Goal: Task Accomplishment & Management: Complete application form

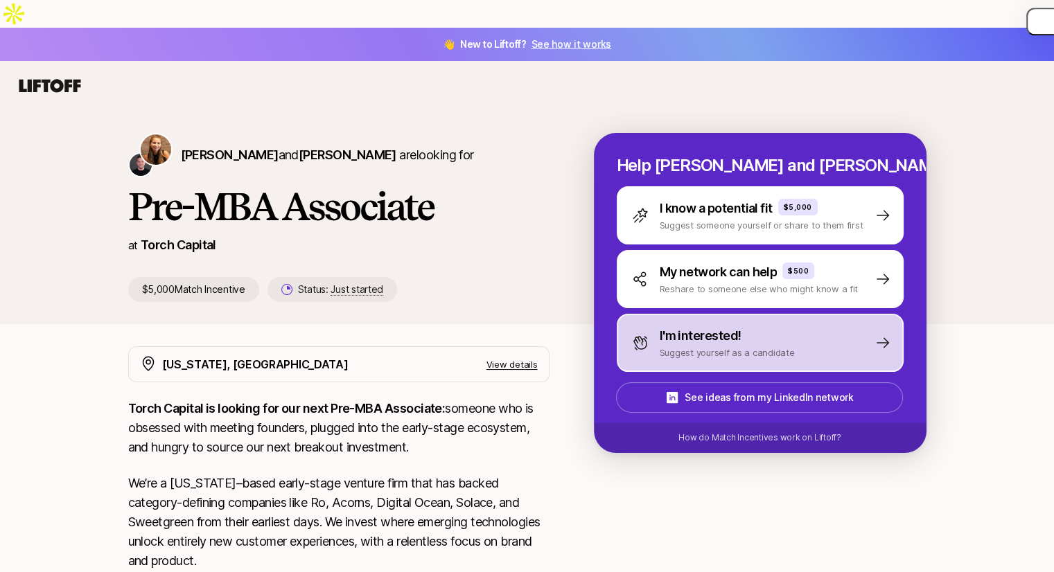
click at [816, 314] on div "I'm interested! Suggest yourself as a candidate" at bounding box center [760, 343] width 287 height 58
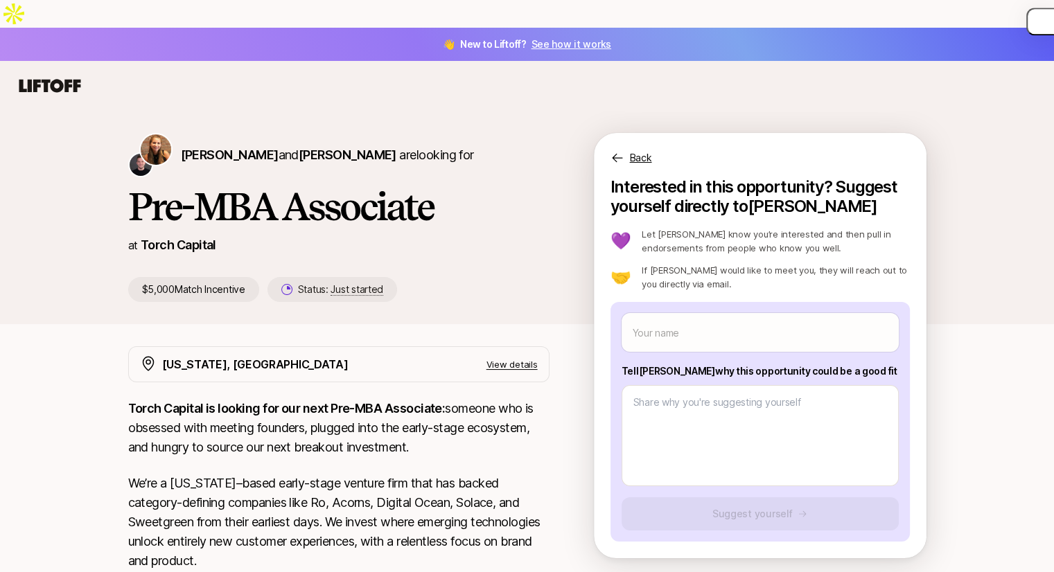
click at [531, 502] on p "We’re a [US_STATE]–based early-stage venture firm that has backed category-defi…" at bounding box center [338, 522] width 421 height 97
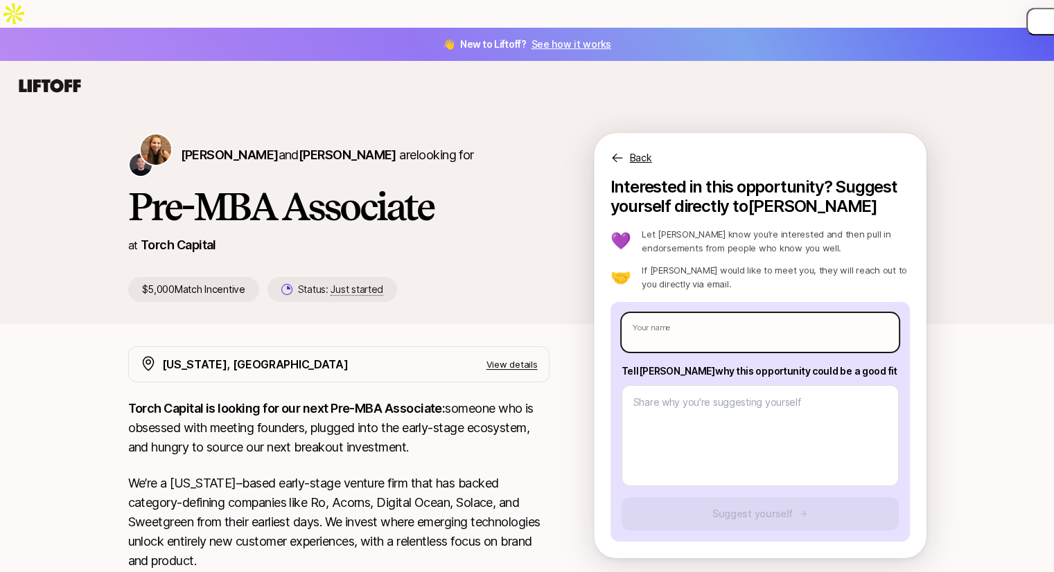
click at [720, 313] on input "text" at bounding box center [760, 332] width 277 height 39
type input "[PERSON_NAME]"
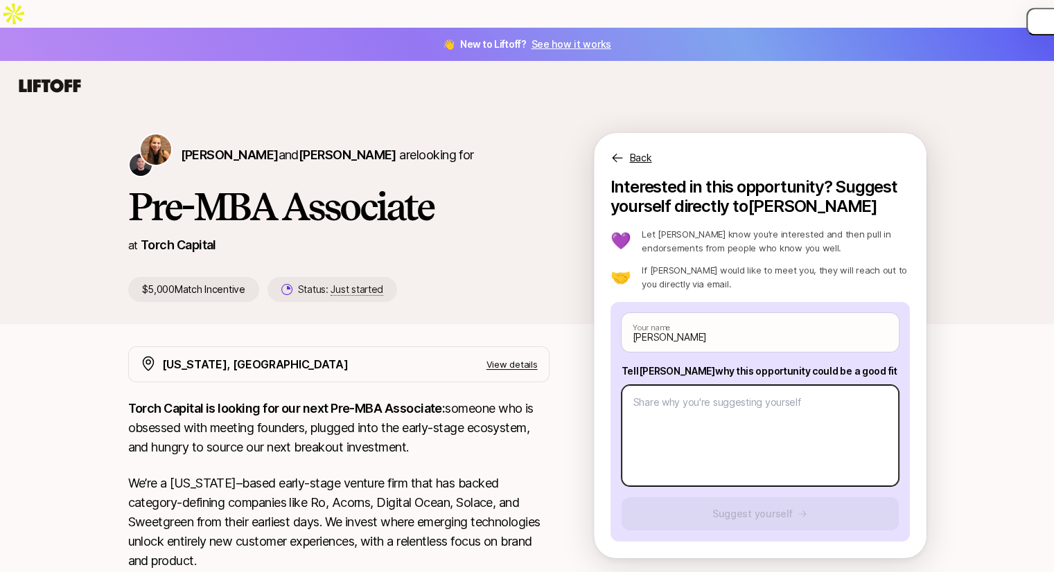
click at [698, 389] on textarea at bounding box center [760, 435] width 277 height 101
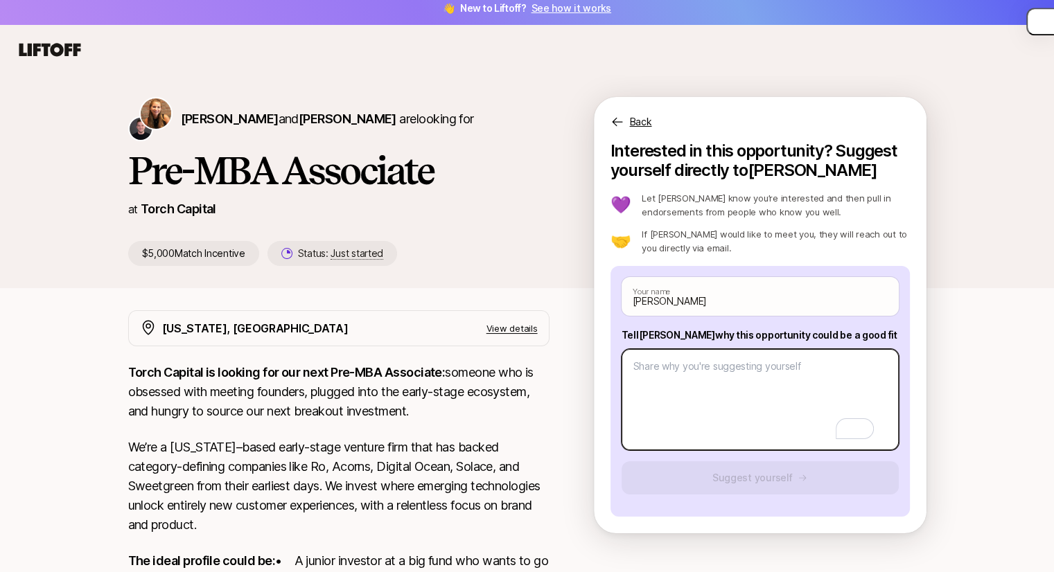
scroll to position [60, 0]
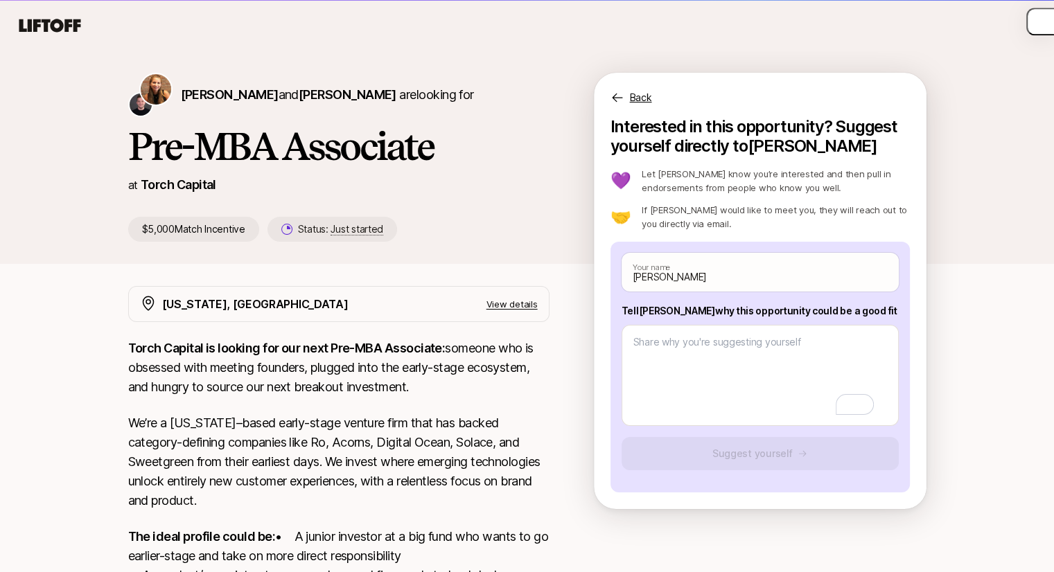
click at [696, 424] on div "[PERSON_NAME] Your name Tell [PERSON_NAME] why this opportunity could be a good…" at bounding box center [759, 367] width 299 height 251
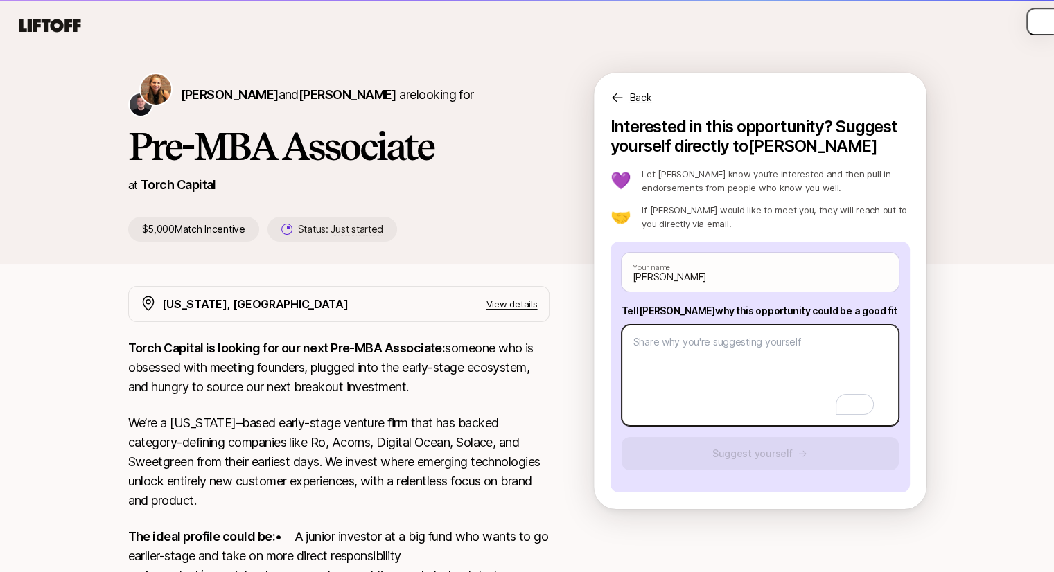
click at [679, 325] on textarea "To enrich screen reader interactions, please activate Accessibility in Grammarl…" at bounding box center [760, 375] width 277 height 101
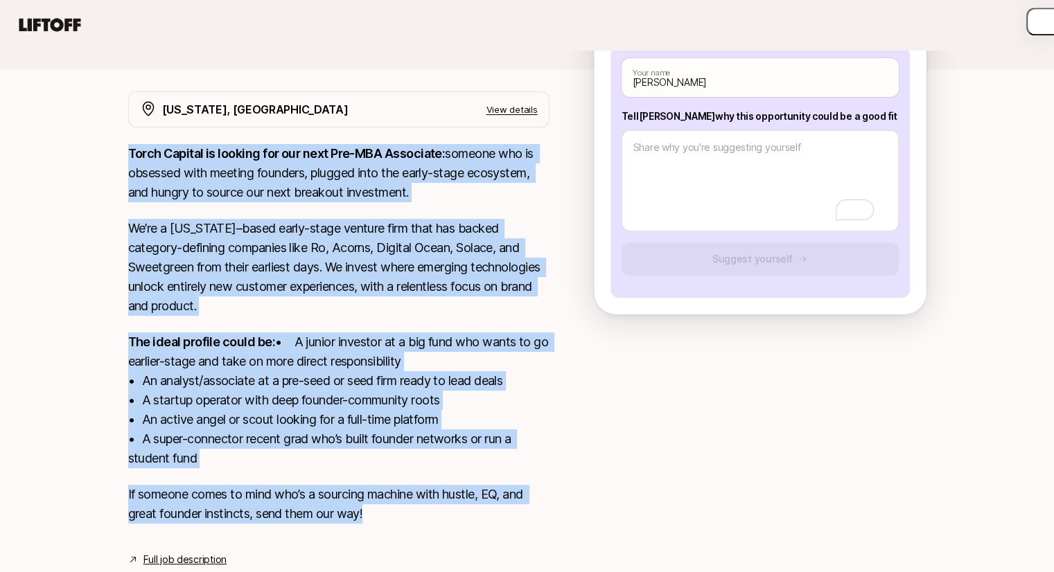
drag, startPoint x: 130, startPoint y: 117, endPoint x: 468, endPoint y: 525, distance: 530.4
click at [468, 525] on div "Torch Capital is looking for our next Pre-MBA Associate: someone who is obsesse…" at bounding box center [338, 342] width 421 height 396
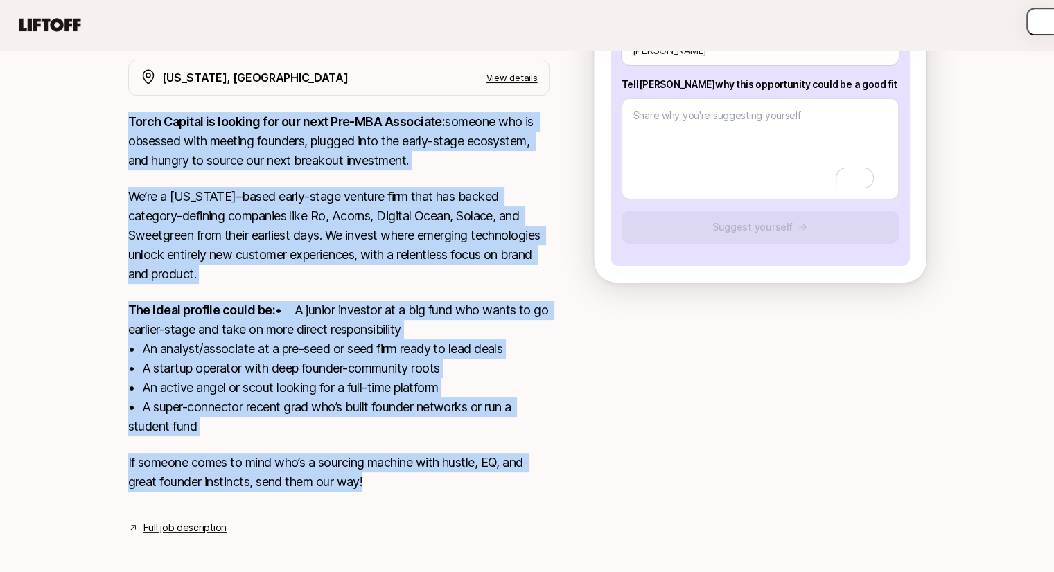
scroll to position [285, 0]
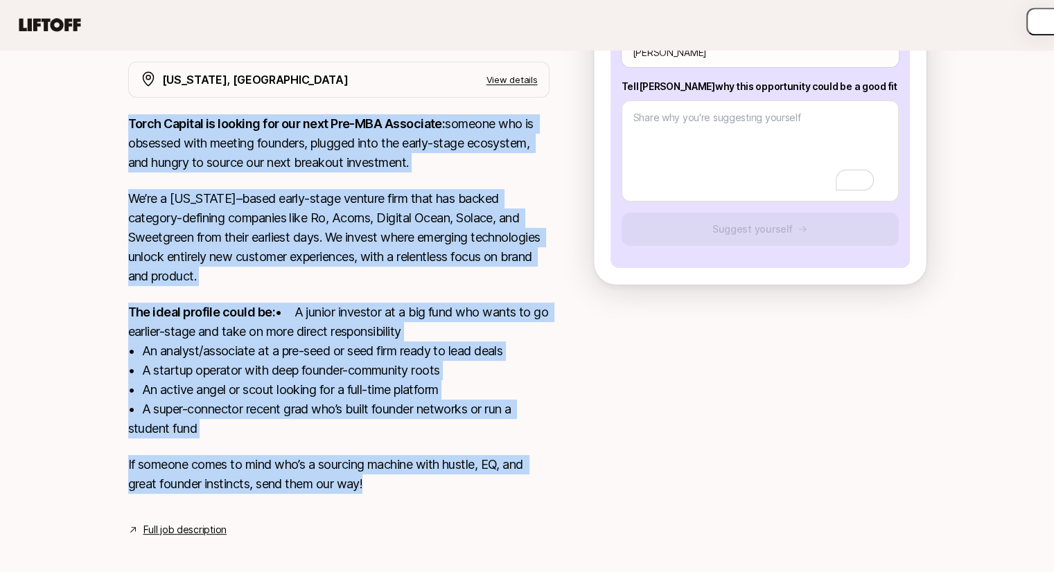
copy div "Lorem Ipsumdo si ametcon adi eli sedd Eiu-TEM Incididun: utlabor etd ma aliquae…"
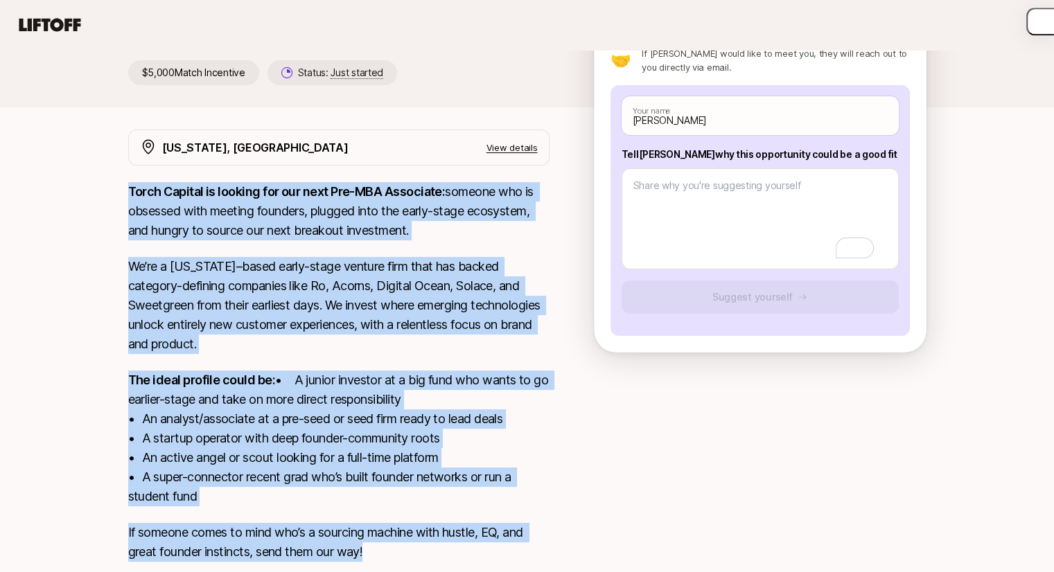
scroll to position [214, 0]
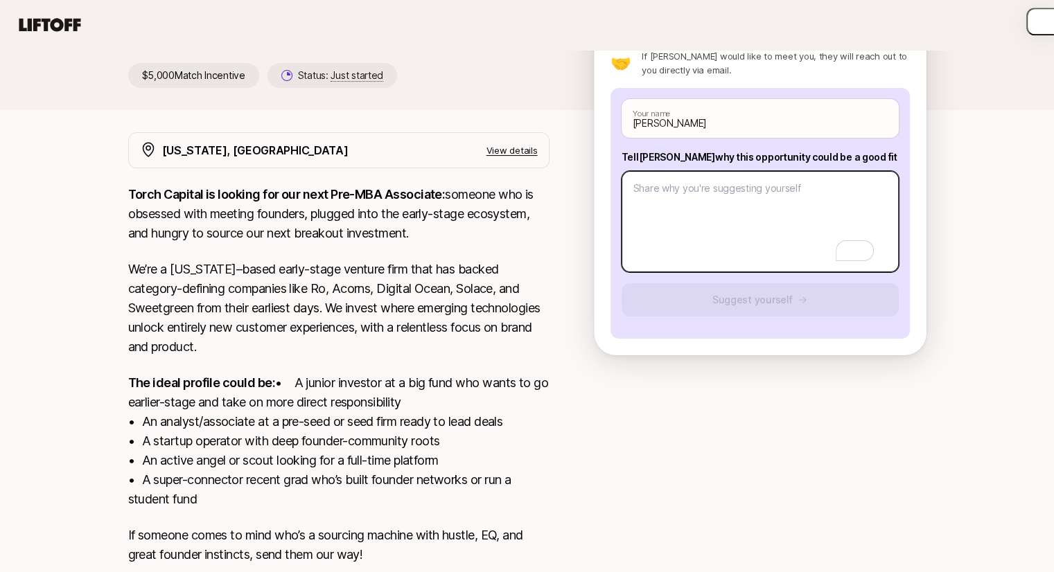
click at [651, 171] on textarea "To enrich screen reader interactions, please activate Accessibility in Grammarl…" at bounding box center [760, 221] width 277 height 101
paste textarea "A bit about me: I live in [GEOGRAPHIC_DATA], [GEOGRAPHIC_DATA] with my wife—we …"
type textarea "x"
type textarea "A bit about me: I live in [GEOGRAPHIC_DATA], [GEOGRAPHIC_DATA] with my wife—we …"
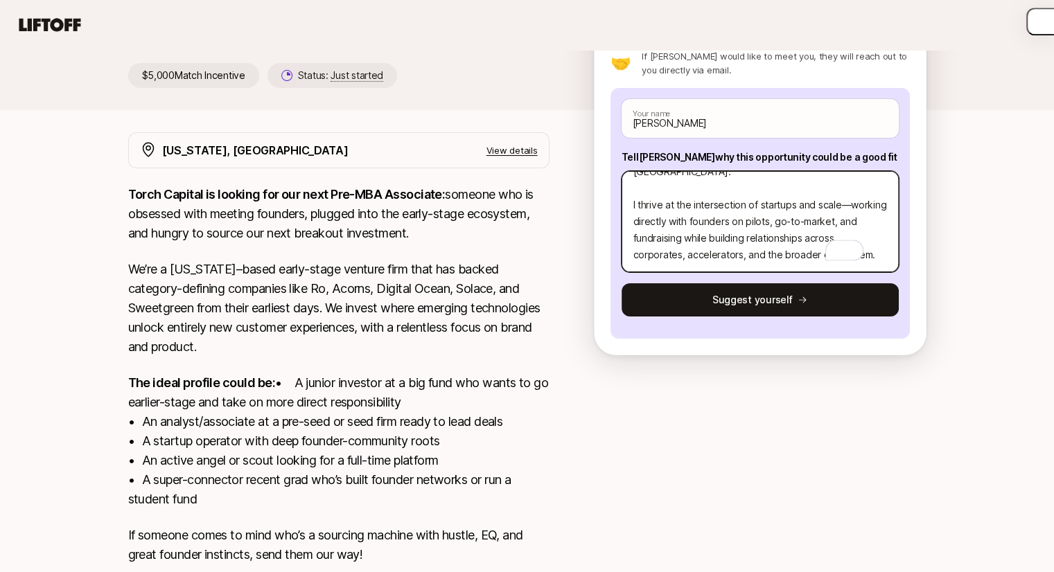
scroll to position [0, 0]
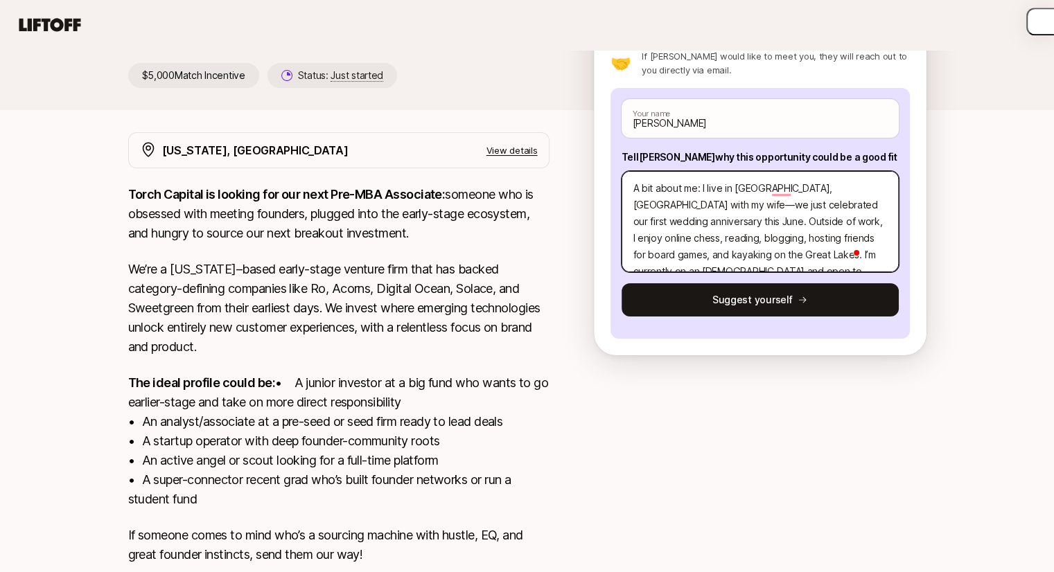
click at [829, 171] on textarea "A bit about me: I live in [GEOGRAPHIC_DATA], [GEOGRAPHIC_DATA] with my wife—we …" at bounding box center [760, 221] width 277 height 101
type textarea "x"
type textarea "A bit about me: I live in [GEOGRAPHIC_DATA], [GEOGRAPHIC_DATA] with my wifewe j…"
type textarea "x"
type textarea "A bit about me: I live in [GEOGRAPHIC_DATA], [GEOGRAPHIC_DATA] with my wife.we …"
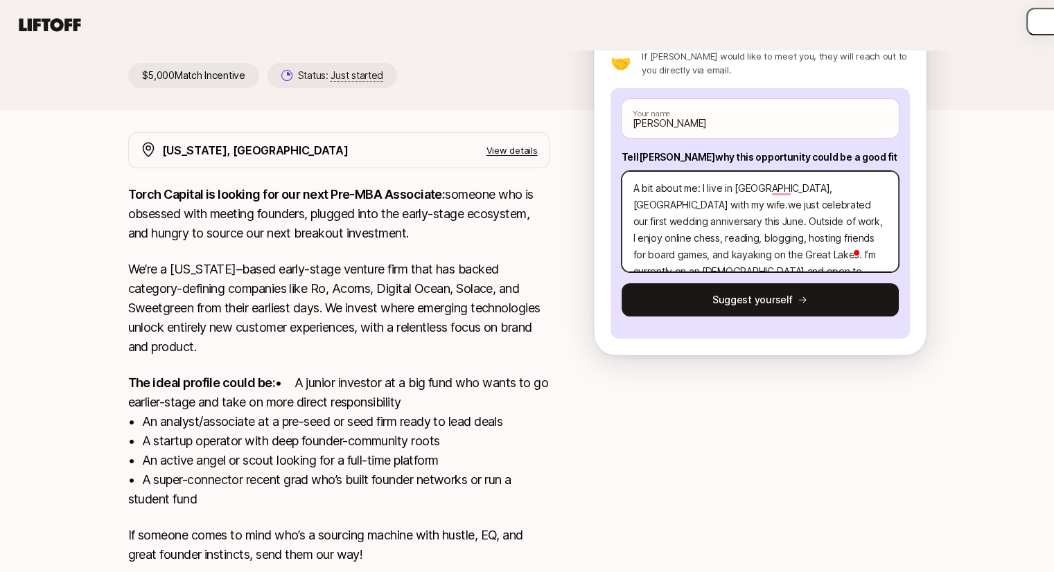
type textarea "x"
type textarea "A bit about me: I live in [GEOGRAPHIC_DATA], [GEOGRAPHIC_DATA] with my wife. we…"
type textarea "x"
type textarea "A bit about me: I live in [GEOGRAPHIC_DATA], [GEOGRAPHIC_DATA] with my wife. e …"
type textarea "x"
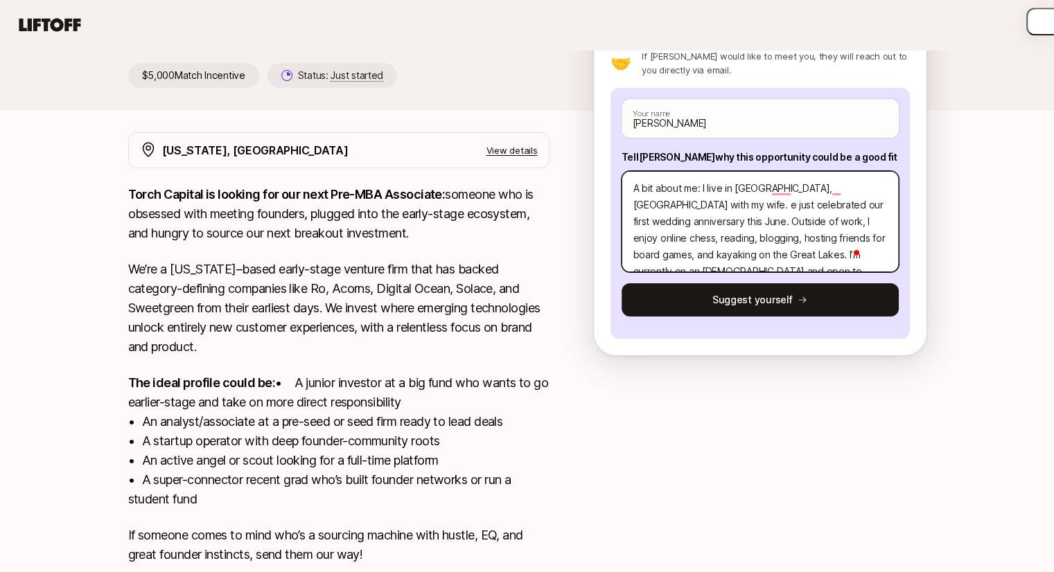
type textarea "A bit about me: I live in [GEOGRAPHIC_DATA], [GEOGRAPHIC_DATA] with my wife. We…"
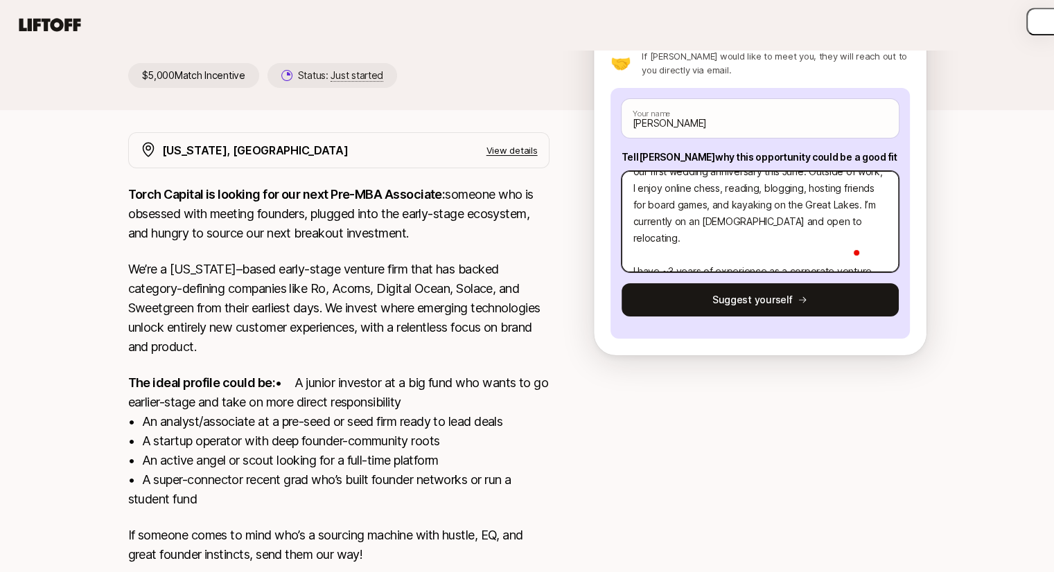
scroll to position [67, 0]
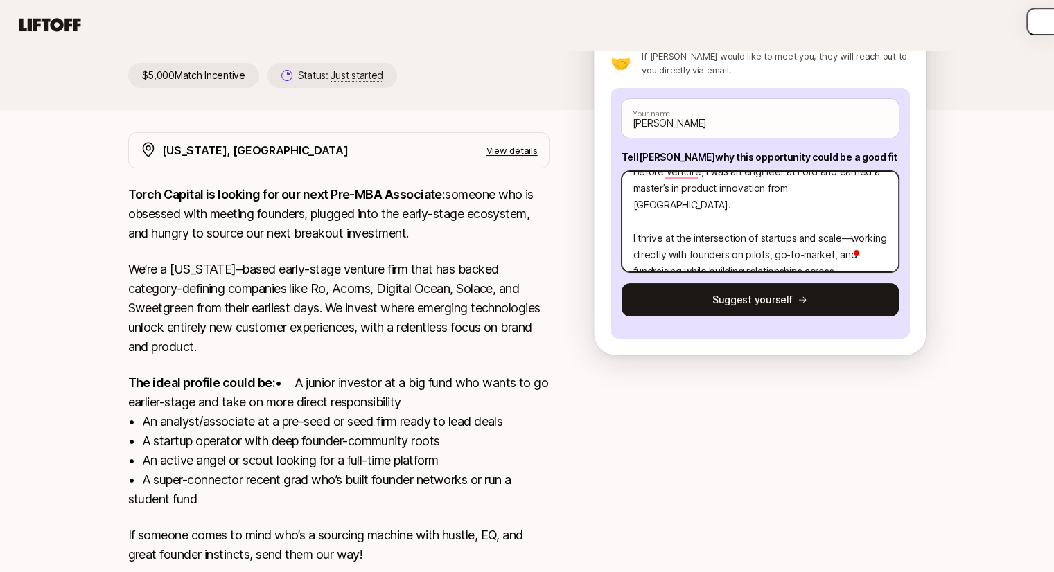
type textarea "x"
type textarea "A bit about me: I live in [GEOGRAPHIC_DATA], [GEOGRAPHIC_DATA] with my wife. We…"
type textarea "x"
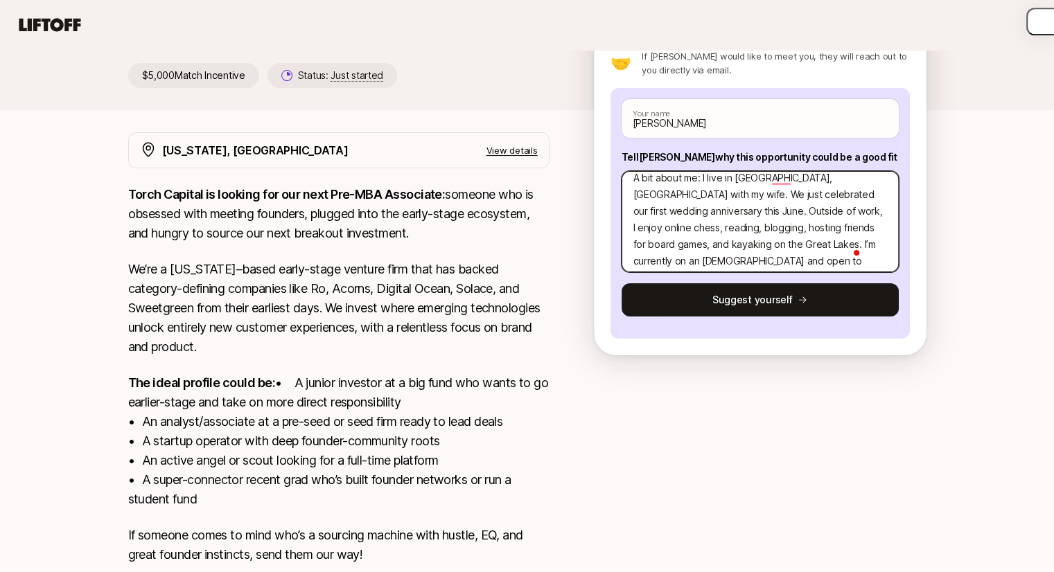
click at [698, 171] on textarea "A bit about me: I live in [GEOGRAPHIC_DATA], [GEOGRAPHIC_DATA] with my wife. We…" at bounding box center [760, 221] width 277 height 101
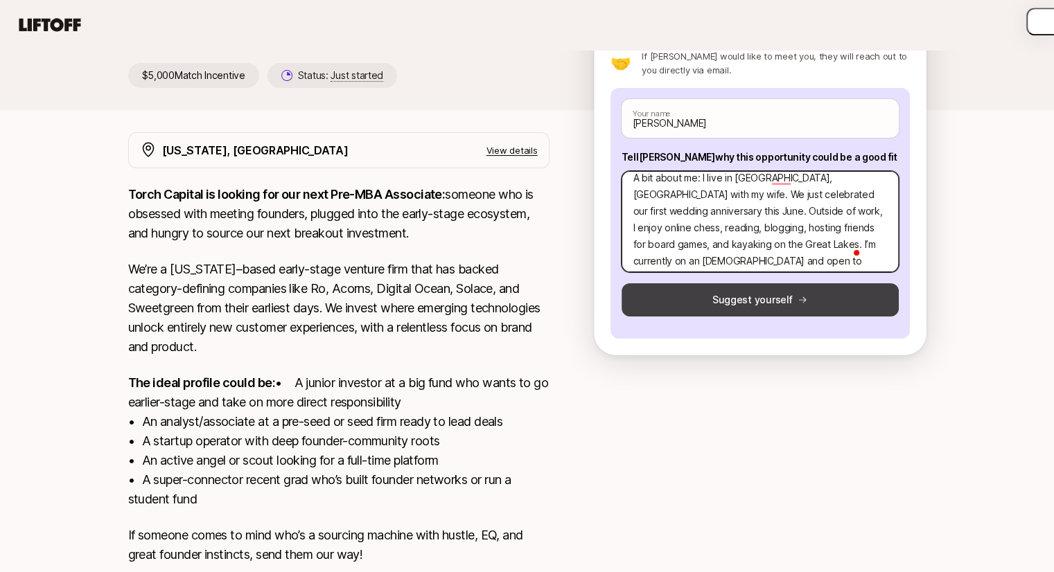
type textarea "A bit about me: I live in [GEOGRAPHIC_DATA], [GEOGRAPHIC_DATA] with my wife. We…"
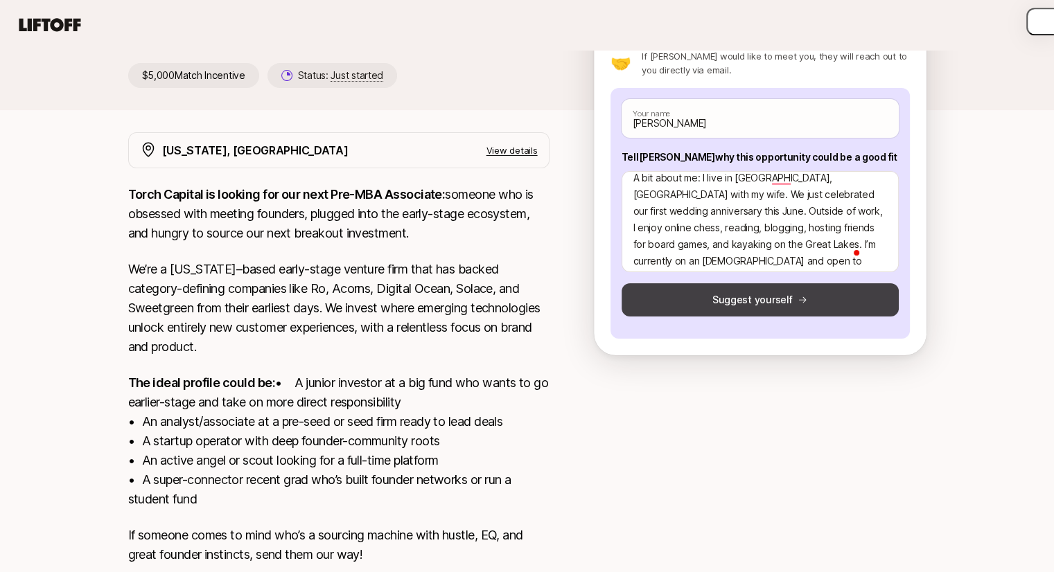
click at [737, 283] on button "Suggest yourself" at bounding box center [760, 299] width 277 height 33
type textarea "x"
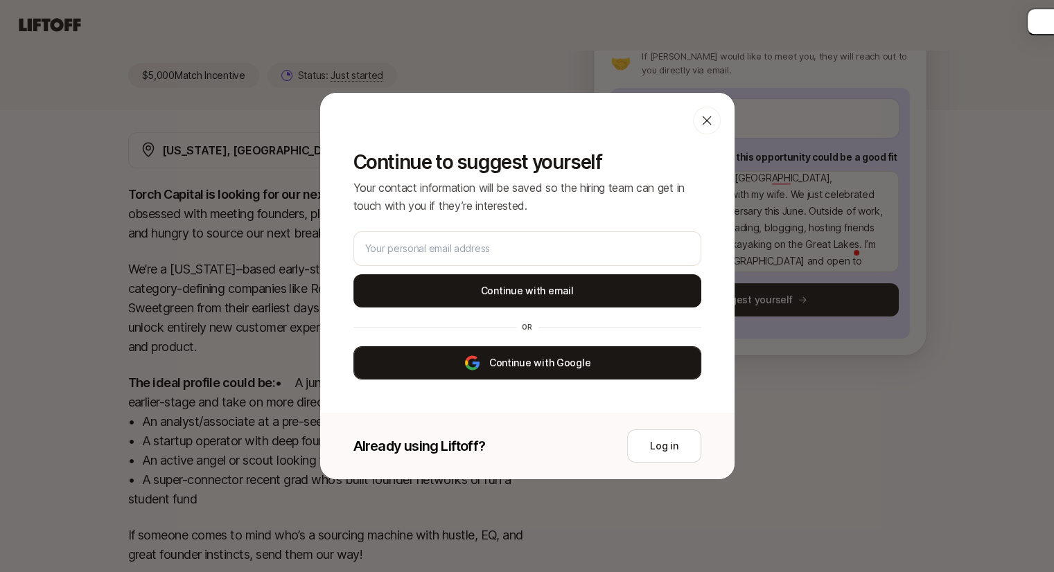
click at [557, 360] on button "Continue with Google" at bounding box center [527, 362] width 348 height 33
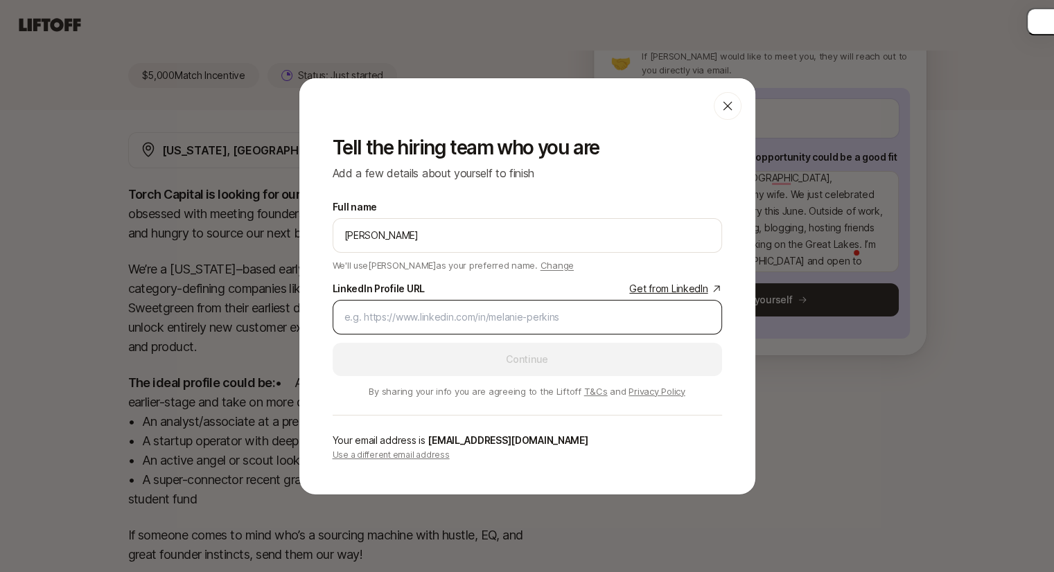
click at [538, 317] on input "LinkedIn Profile URL Get from LinkedIn" at bounding box center [527, 317] width 366 height 17
paste input "[URL][DOMAIN_NAME]"
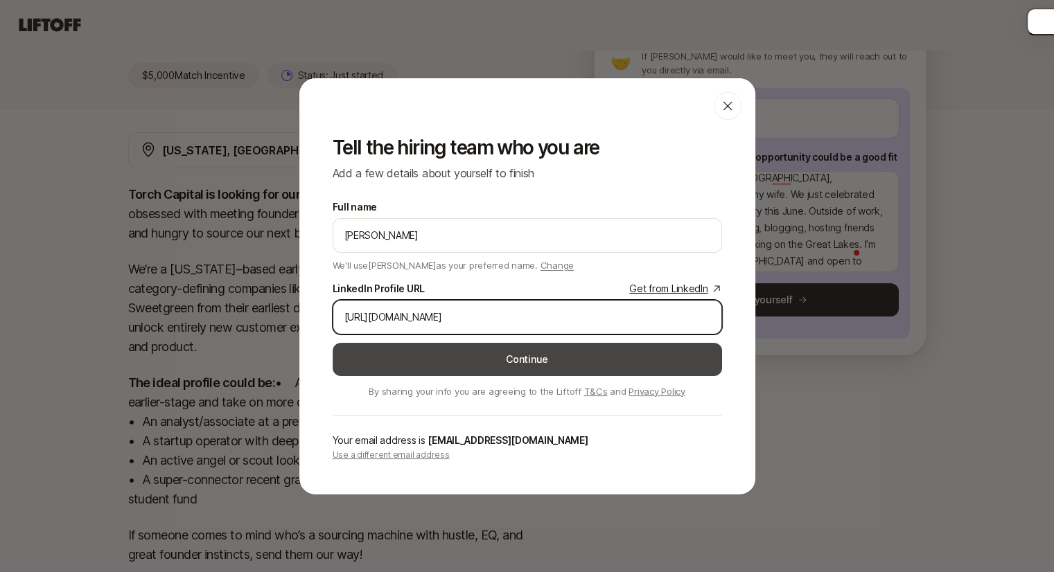
type input "[URL][DOMAIN_NAME]"
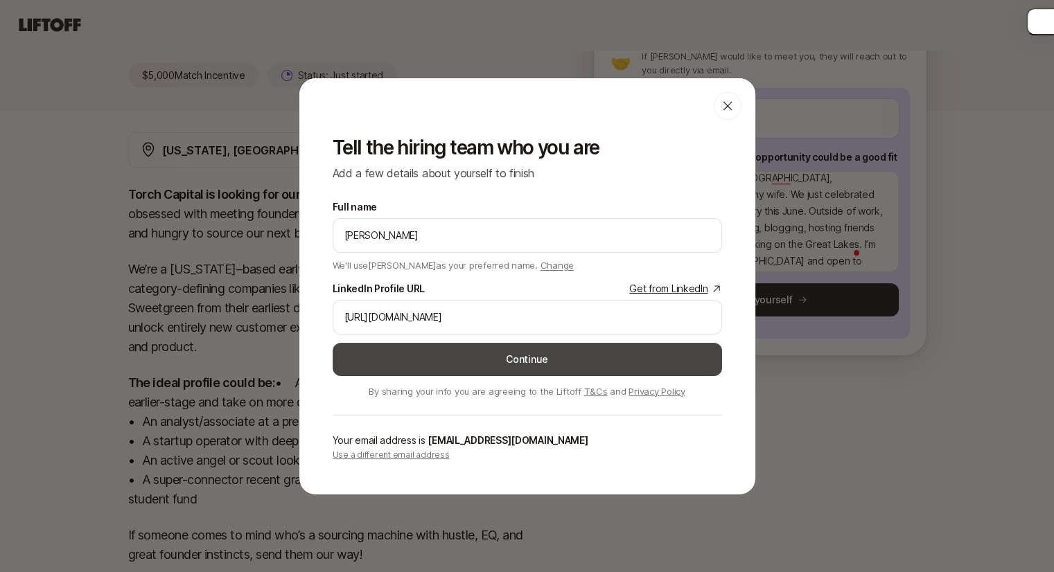
click at [598, 357] on button "Continue" at bounding box center [527, 359] width 389 height 33
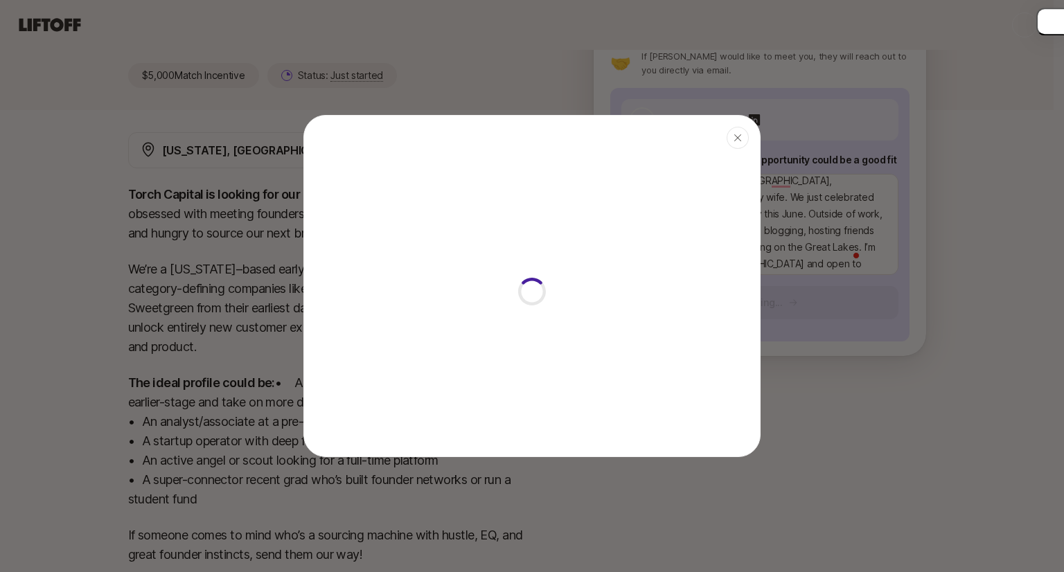
type textarea "x"
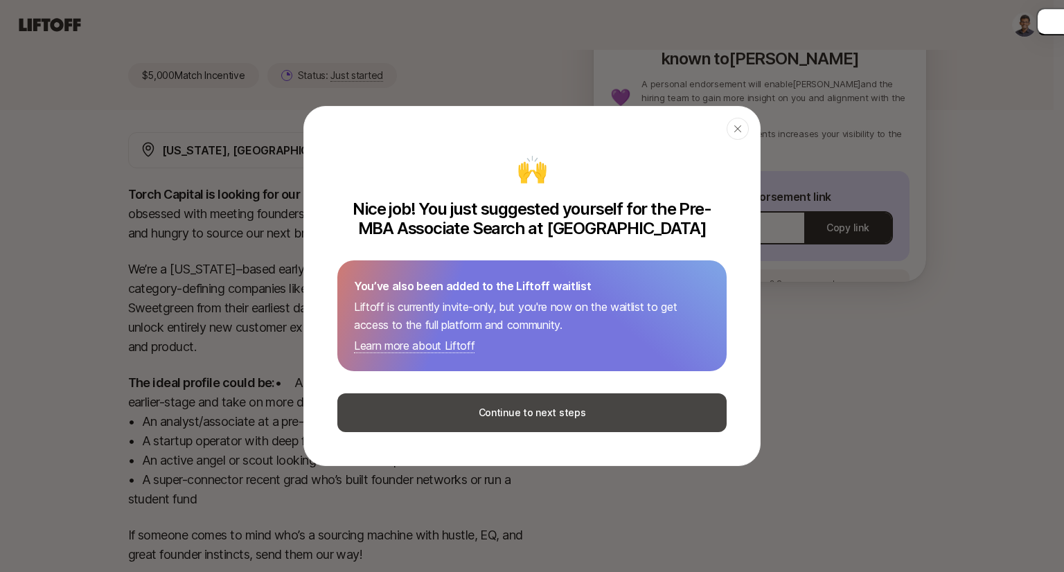
click at [572, 410] on button "Continue to next steps" at bounding box center [531, 413] width 389 height 39
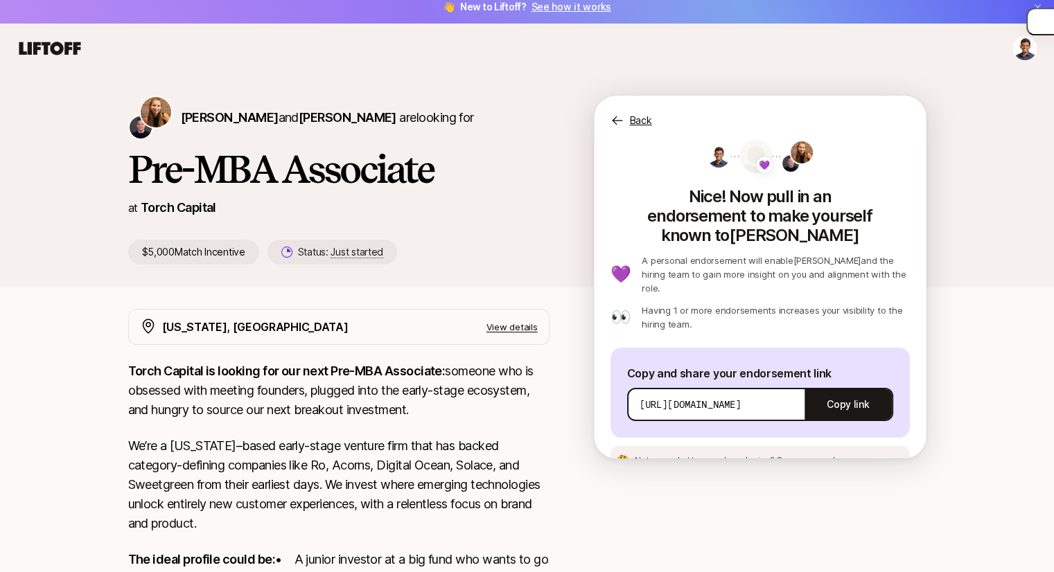
scroll to position [37, 0]
click at [846, 386] on button "Copy link" at bounding box center [847, 405] width 87 height 39
